Goal: Navigation & Orientation: Find specific page/section

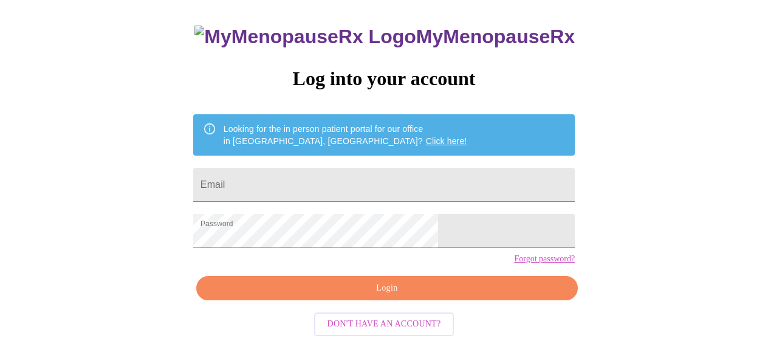
scroll to position [79, 0]
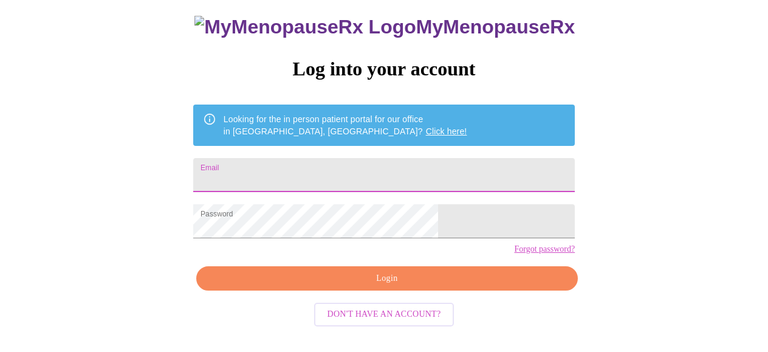
click at [378, 172] on input "Email" at bounding box center [383, 175] width 381 height 34
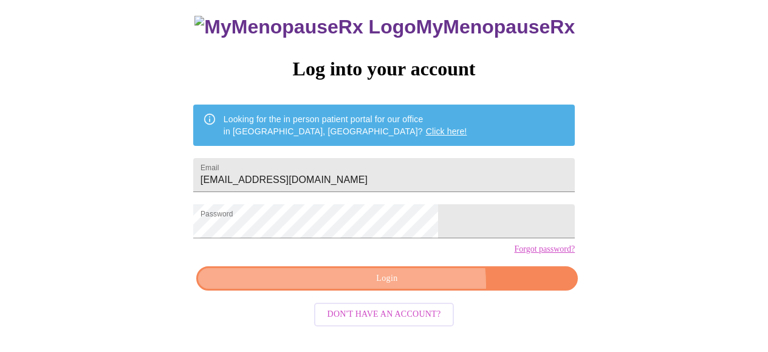
click at [409, 286] on span "Login" at bounding box center [386, 278] width 353 height 15
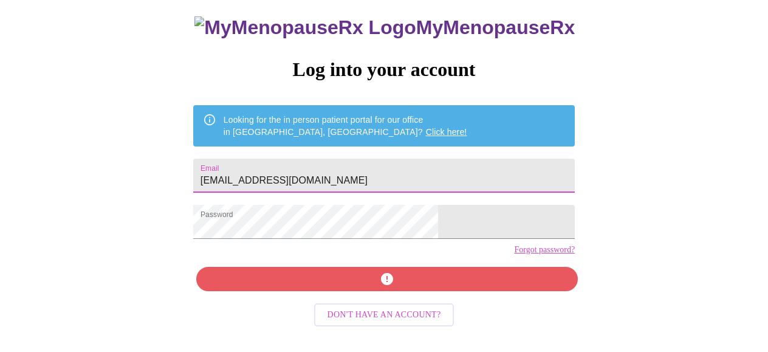
click at [410, 165] on input "[EMAIL_ADDRESS][DOMAIN_NAME]" at bounding box center [383, 175] width 381 height 34
click at [389, 176] on input "[EMAIL_ADDRESS][DOMAIN_NAME]" at bounding box center [383, 175] width 381 height 34
type input "[PERSON_NAME][EMAIL_ADDRESS][PERSON_NAME][DOMAIN_NAME]"
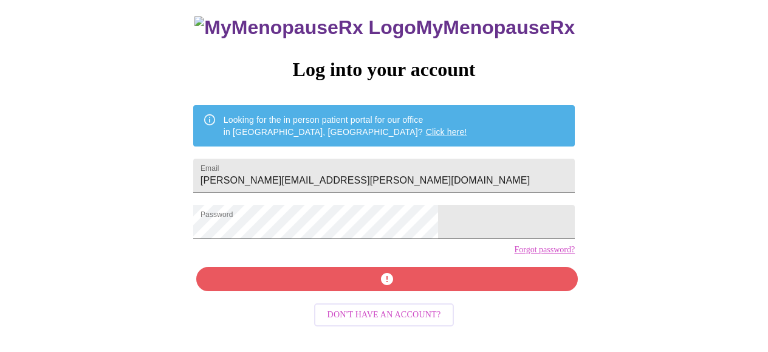
click at [397, 308] on div "MyMenopauseRx Log into your account Looking for the in person patient portal fo…" at bounding box center [384, 173] width 406 height 352
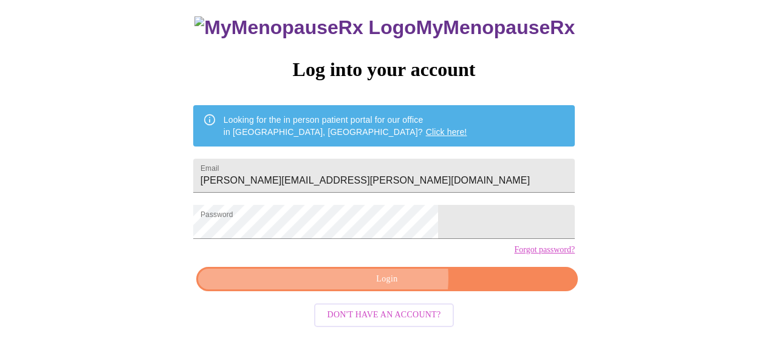
click at [390, 287] on span "Login" at bounding box center [386, 278] width 353 height 15
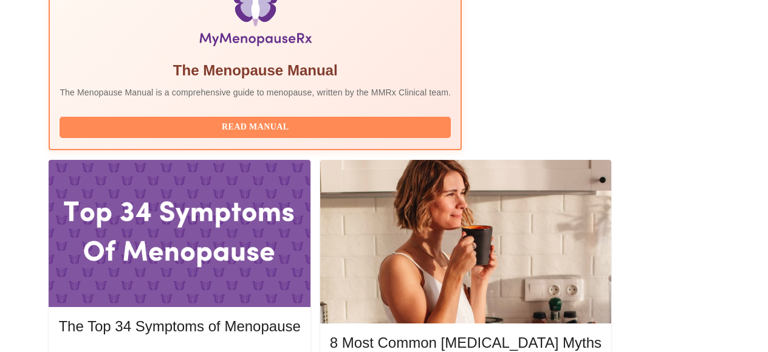
scroll to position [468, 0]
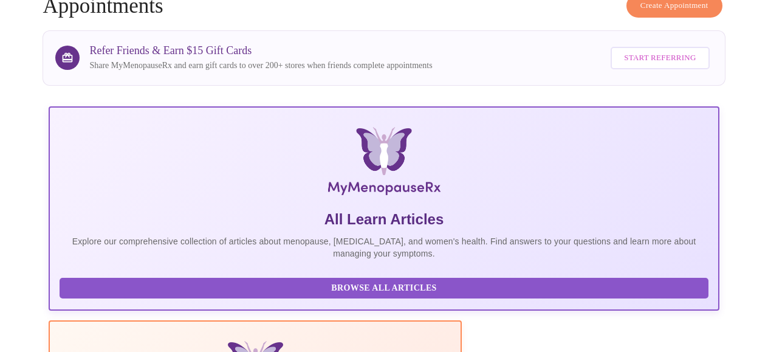
scroll to position [0, 0]
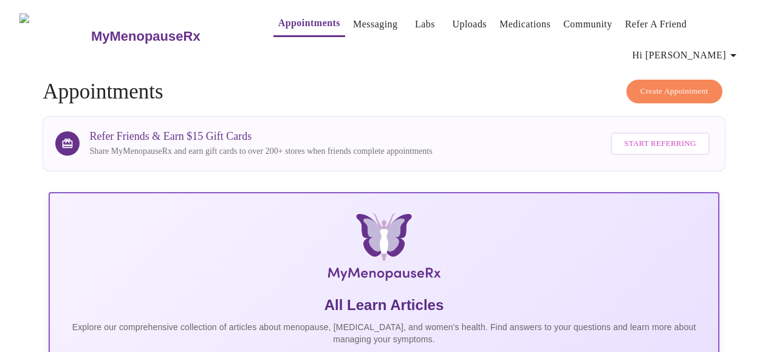
click at [356, 18] on link "Messaging" at bounding box center [375, 24] width 44 height 17
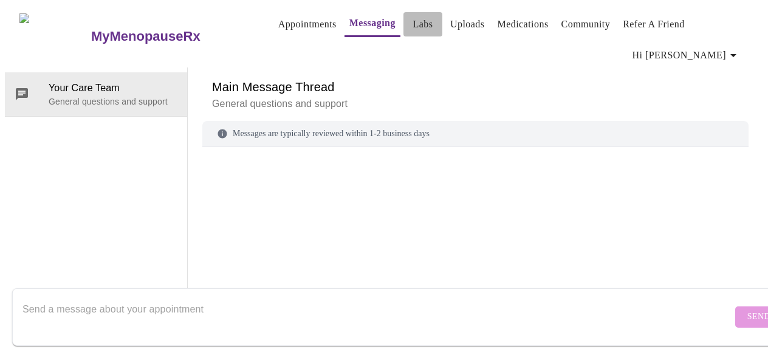
click at [412, 21] on link "Labs" at bounding box center [422, 24] width 20 height 17
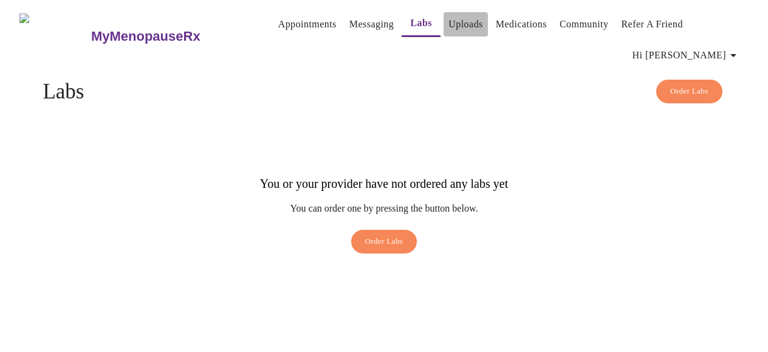
click at [454, 16] on link "Uploads" at bounding box center [465, 24] width 35 height 17
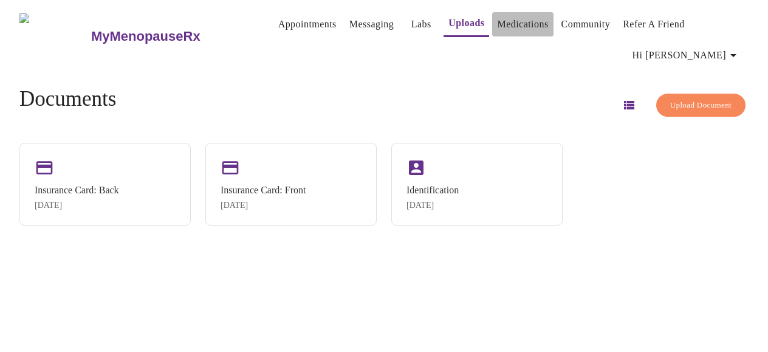
click at [497, 18] on link "Medications" at bounding box center [522, 24] width 51 height 17
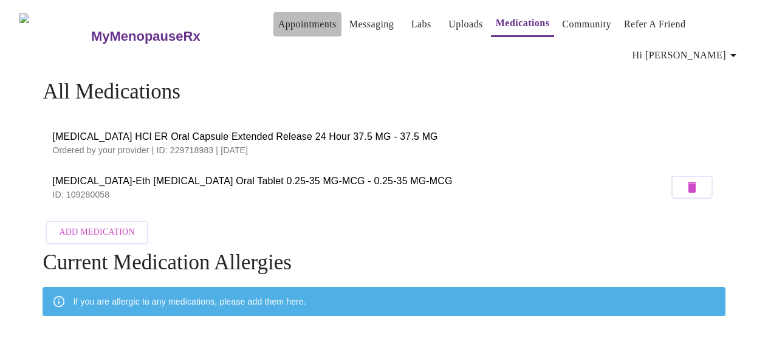
click at [278, 21] on link "Appointments" at bounding box center [307, 24] width 58 height 17
